Goal: Information Seeking & Learning: Understand process/instructions

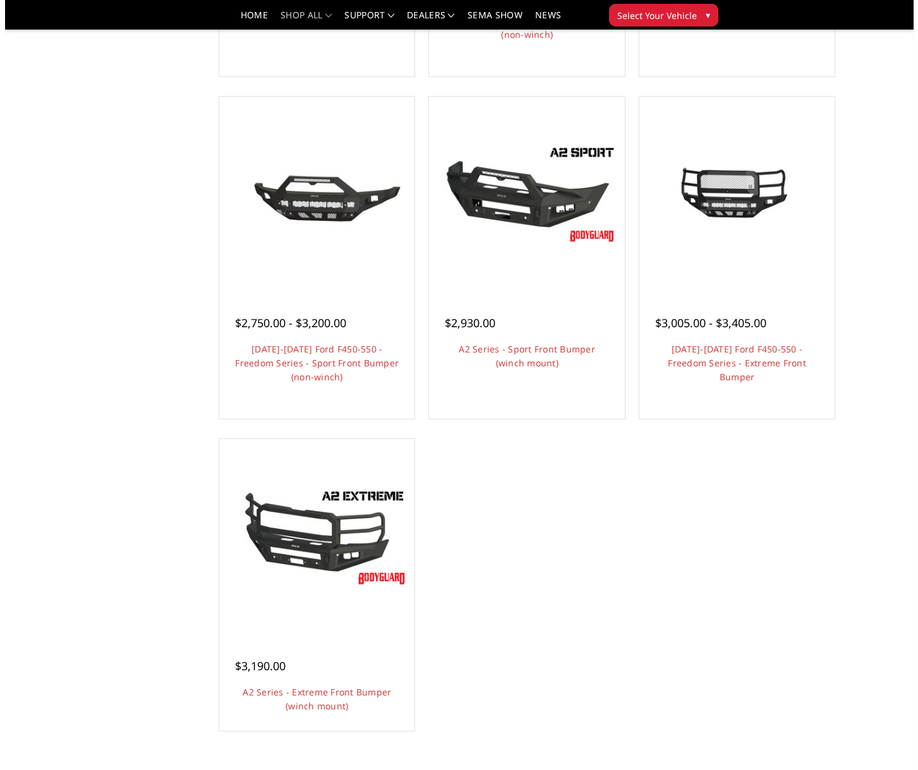
scroll to position [695, 0]
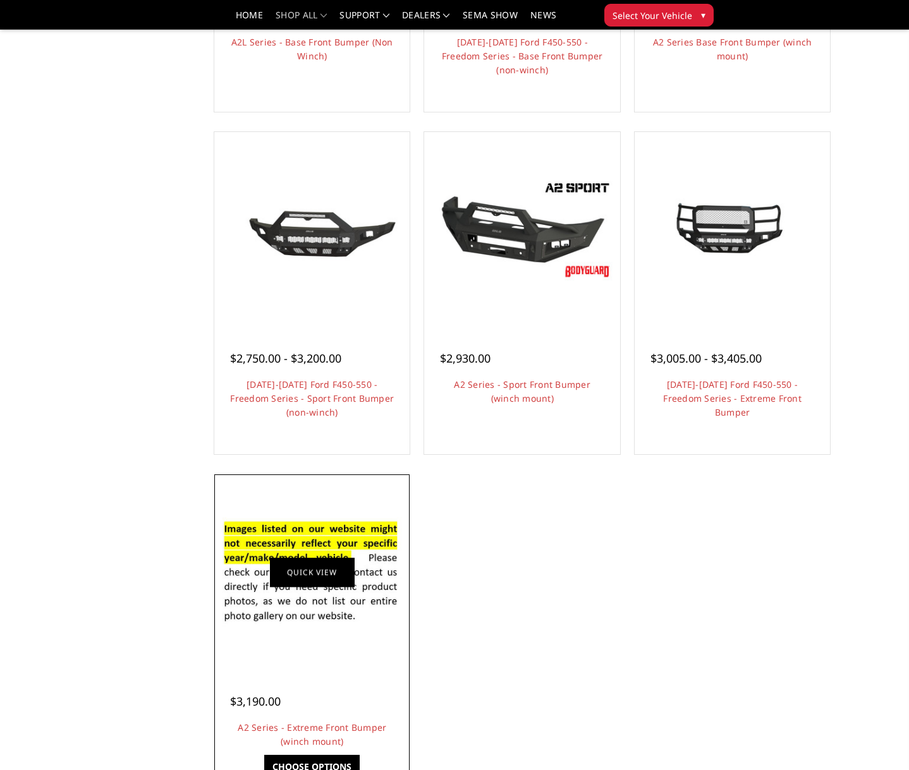
click at [319, 579] on link "Quick view" at bounding box center [312, 572] width 85 height 30
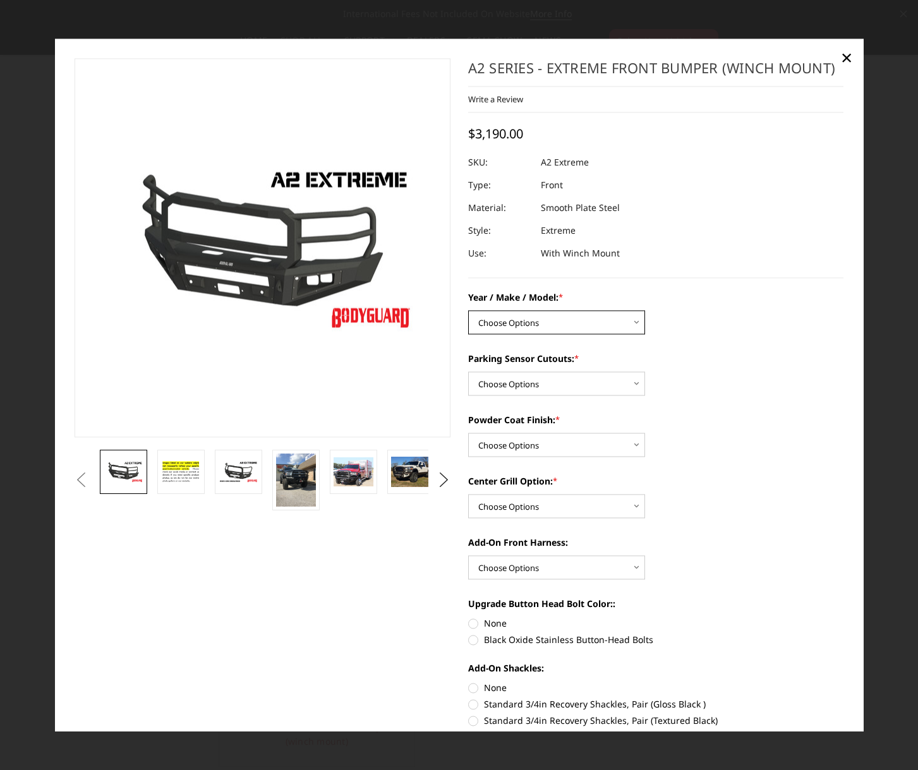
click at [523, 330] on select "Choose Options Chevrolet 20-23 2500 / 3500 Ford 17-22 F250 / F350 Ford 17-22 F4…" at bounding box center [556, 322] width 177 height 24
select select "827"
click at [468, 310] on select "Choose Options Chevrolet 20-23 2500 / 3500 Ford 17-22 F250 / F350 Ford 17-22 F4…" at bounding box center [556, 322] width 177 height 24
click at [513, 390] on select "Choose Options Yes - I have front parking sensors No - I do NOT have parking se…" at bounding box center [556, 384] width 177 height 24
select select "541"
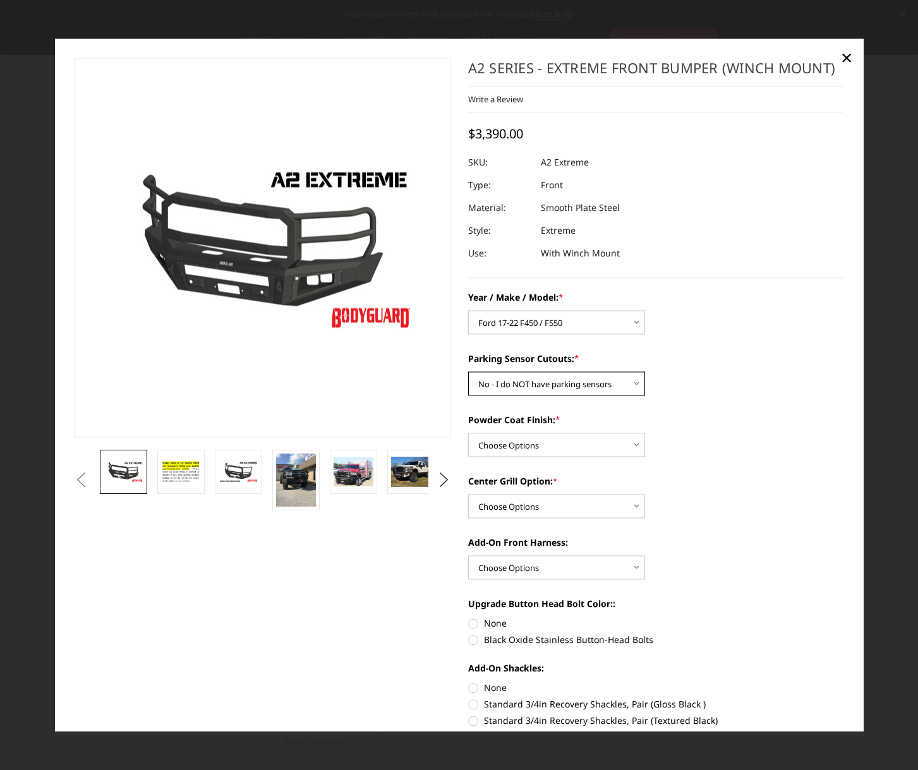
click at [468, 372] on select "Choose Options Yes - I have front parking sensors No - I do NOT have parking se…" at bounding box center [556, 384] width 177 height 24
click at [520, 446] on select "Choose Options Bare metal (included) Texture Black Powder Coat" at bounding box center [556, 445] width 177 height 24
select select "518"
click at [468, 433] on select "Choose Options Bare metal (included) Texture Black Powder Coat" at bounding box center [556, 445] width 177 height 24
click at [516, 512] on select "Choose Options Add expanded metal in center grill Decline this option" at bounding box center [556, 506] width 177 height 24
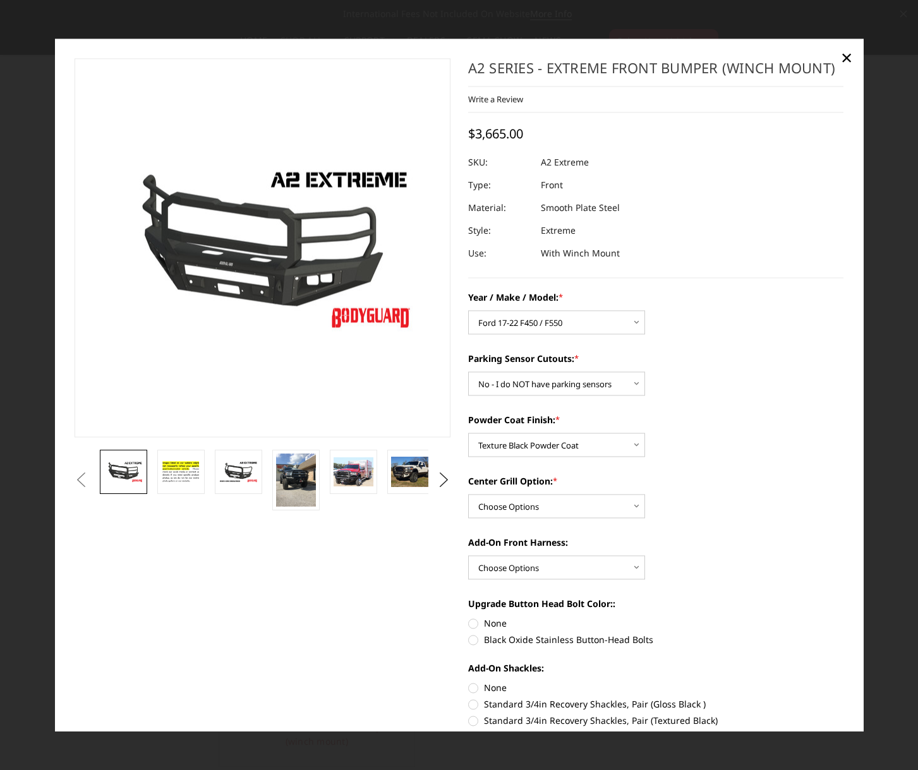
click at [695, 550] on div "Add-On Front Harness: Choose Options WITH front camera harness WITHOUT front ca…" at bounding box center [656, 558] width 376 height 44
click at [530, 564] on select "Choose Options WITH front camera harness WITHOUT front camera harness" at bounding box center [556, 568] width 177 height 24
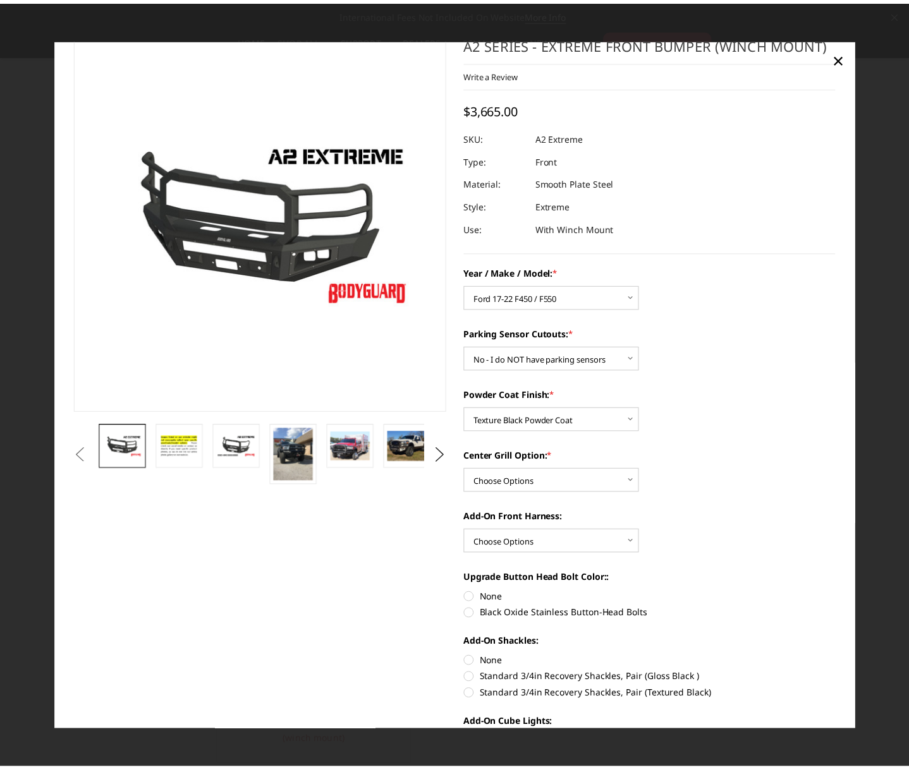
scroll to position [0, 0]
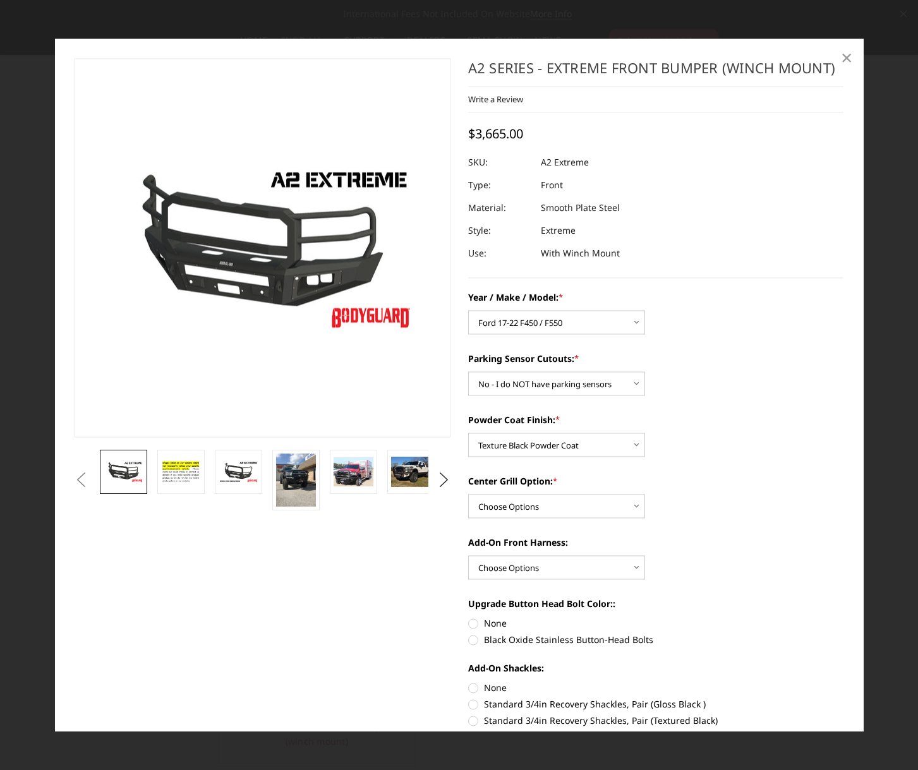
click at [846, 58] on span "×" at bounding box center [846, 57] width 11 height 27
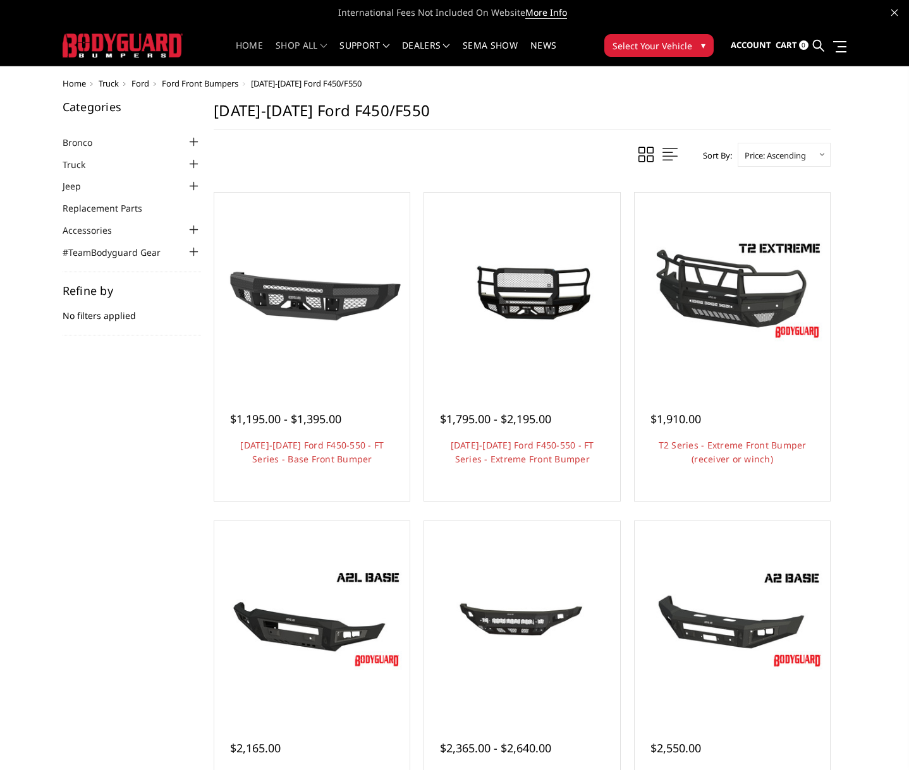
click at [252, 46] on link "Home" at bounding box center [249, 53] width 27 height 25
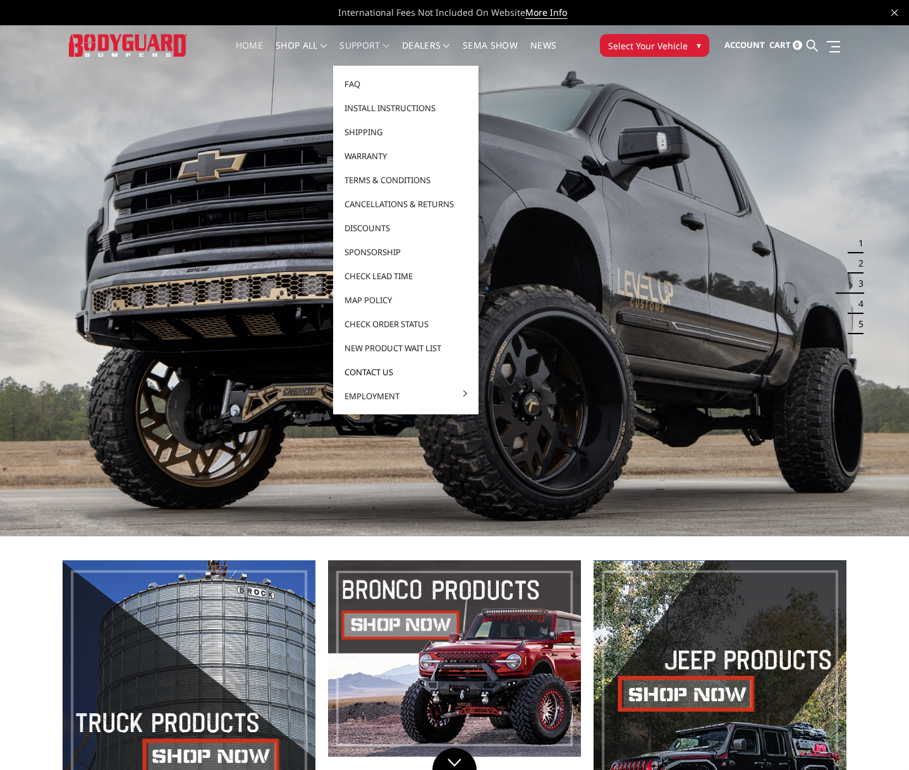
click at [355, 369] on link "Contact Us" at bounding box center [405, 372] width 135 height 24
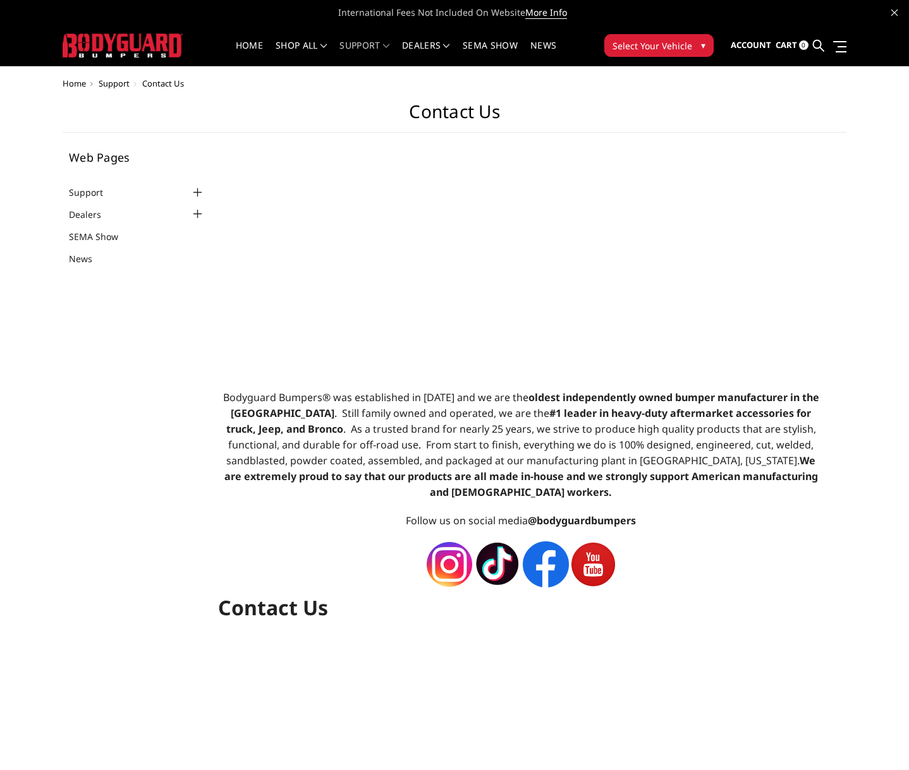
select select "US"
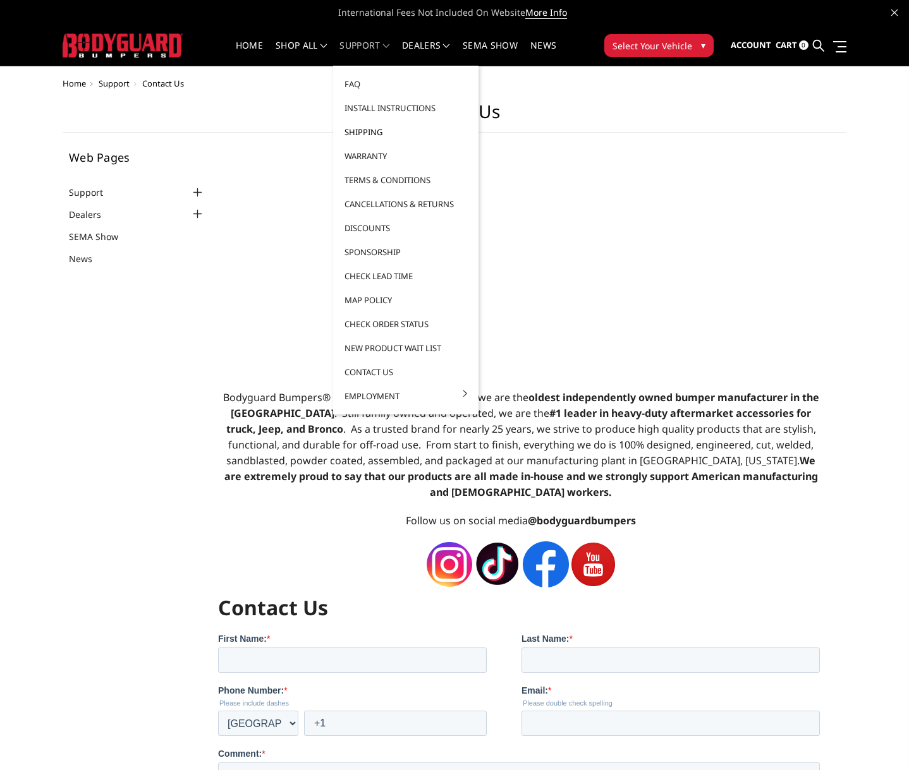
click at [369, 128] on link "Shipping" at bounding box center [405, 132] width 135 height 24
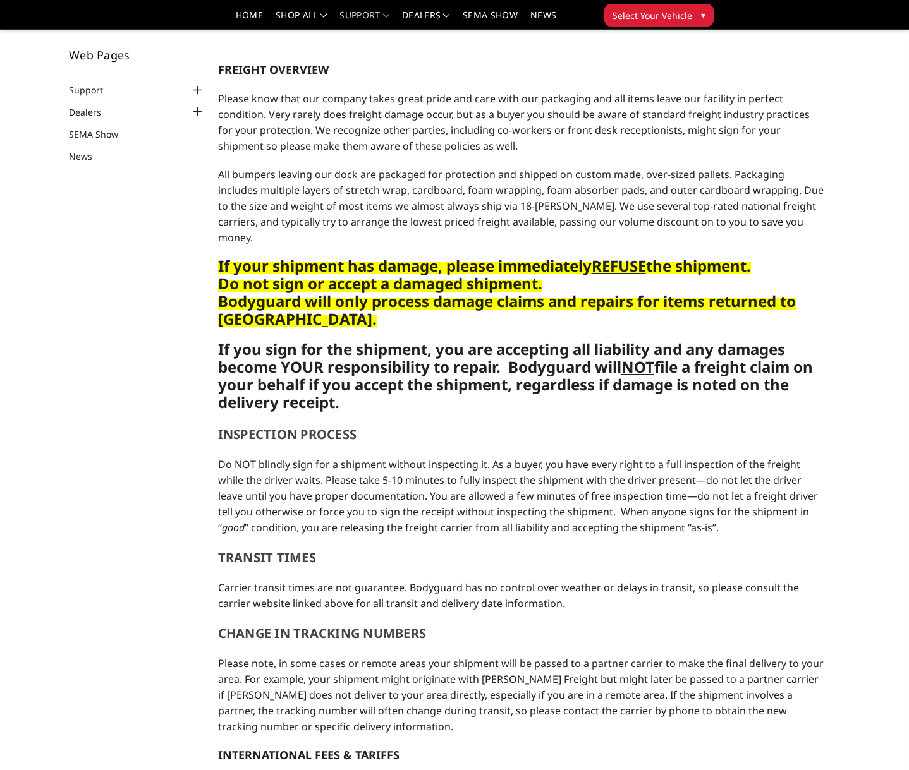
scroll to position [63, 0]
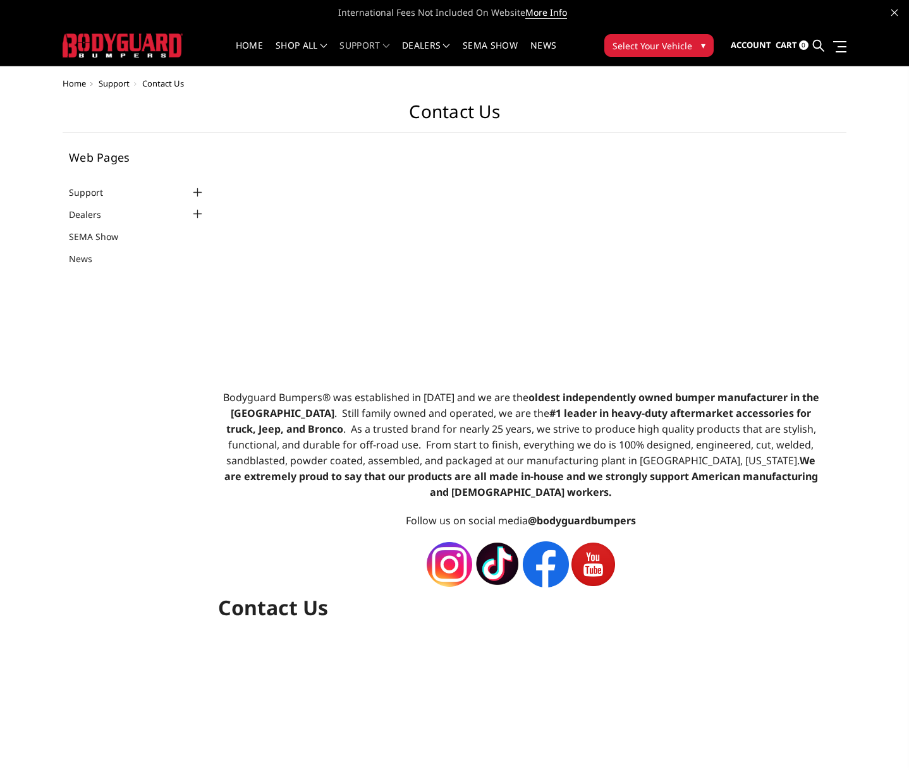
select select "US"
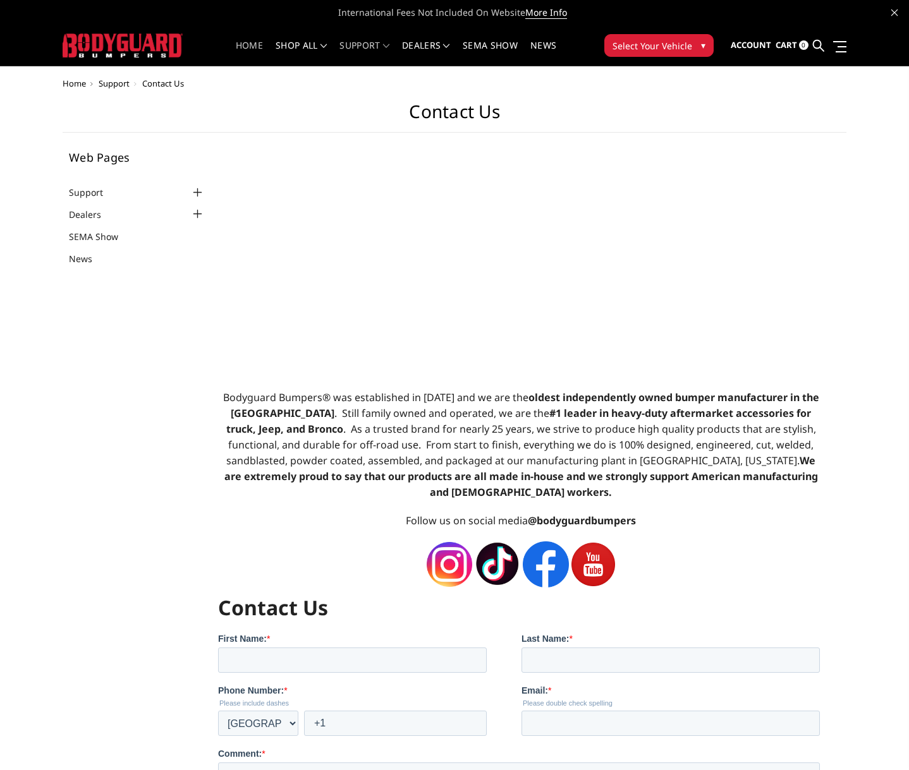
click at [241, 46] on link "Home" at bounding box center [249, 53] width 27 height 25
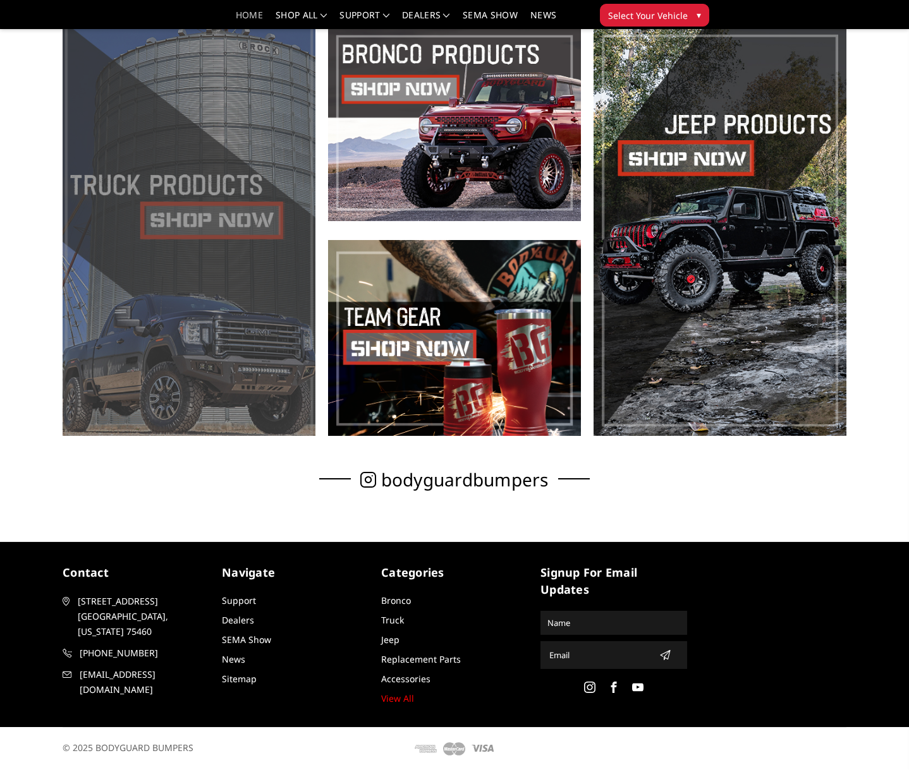
scroll to position [470, 0]
